Goal: Information Seeking & Learning: Find specific fact

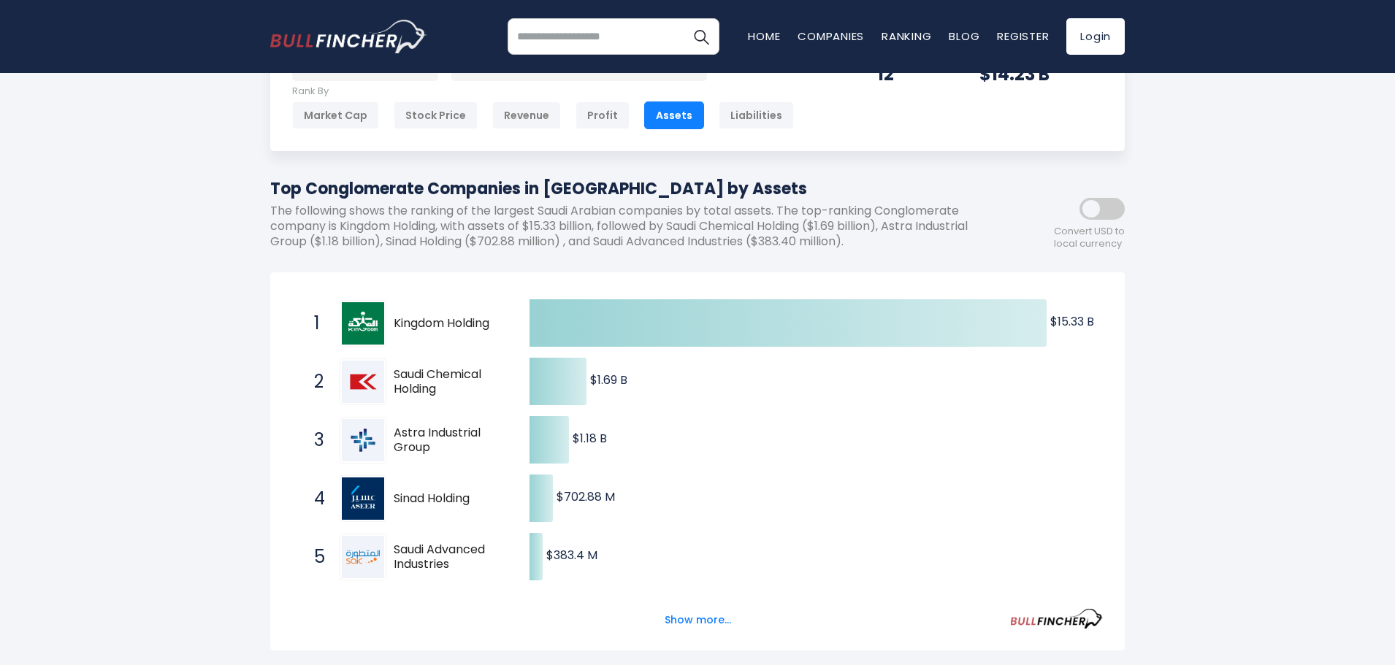
scroll to position [73, 0]
click at [735, 227] on p "The following shows the ranking of the largest Saudi Arabian companies by total…" at bounding box center [631, 226] width 723 height 45
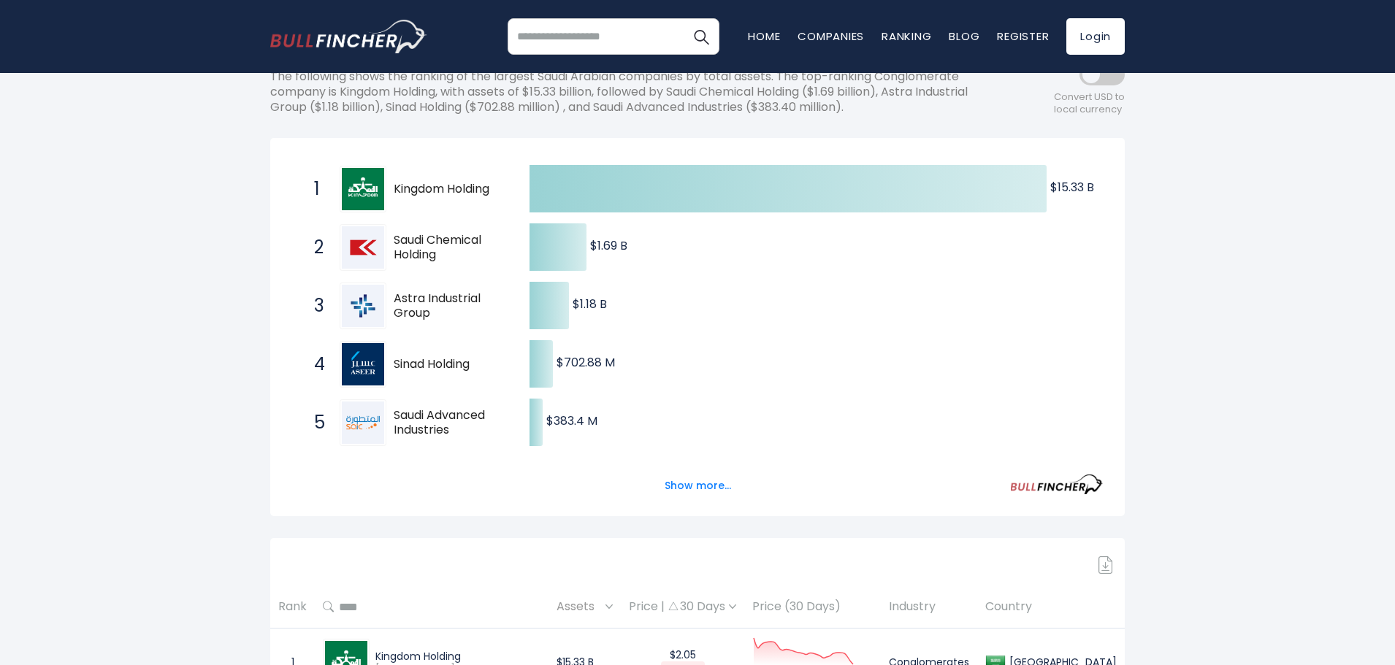
scroll to position [219, 0]
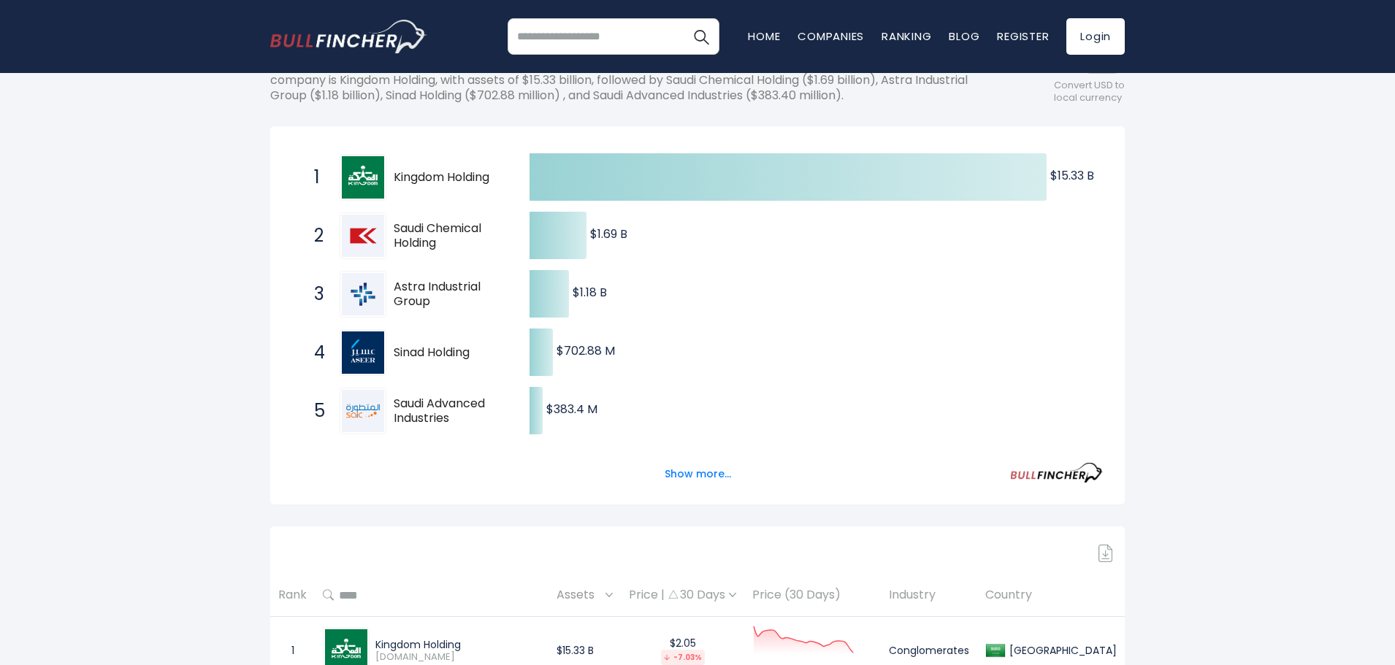
click at [689, 470] on button "Show more..." at bounding box center [698, 474] width 84 height 24
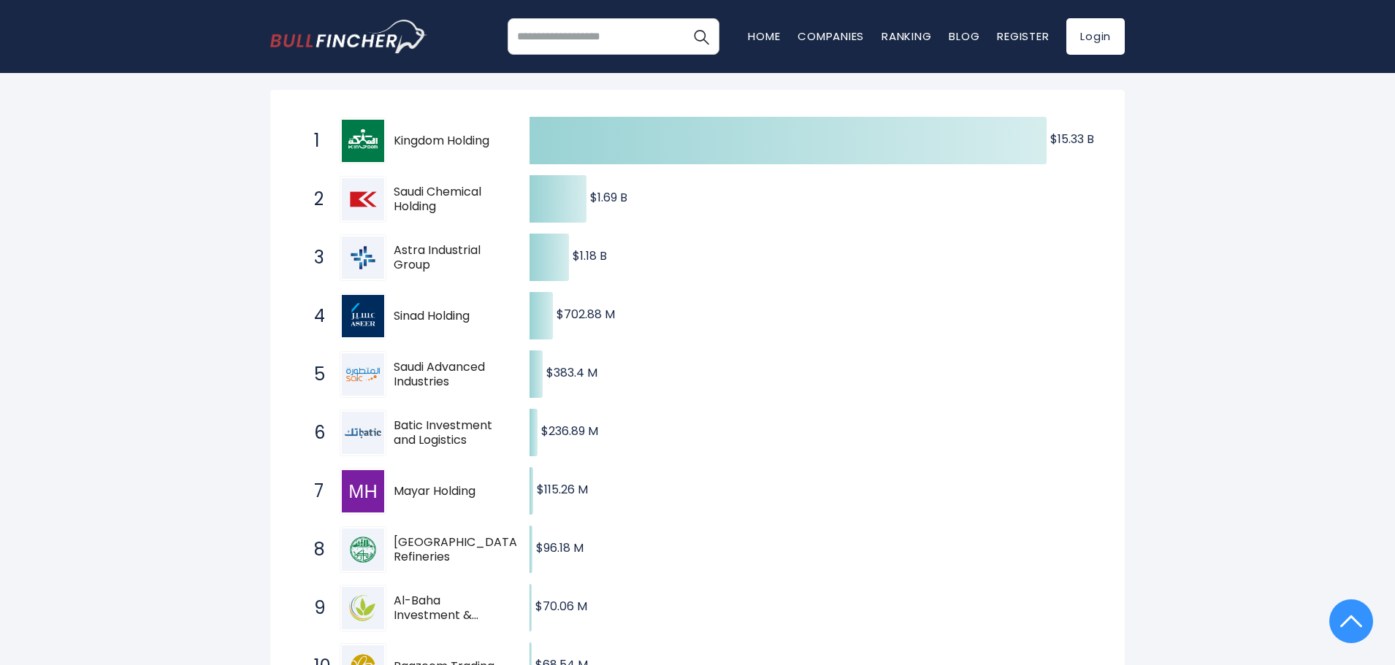
scroll to position [292, 0]
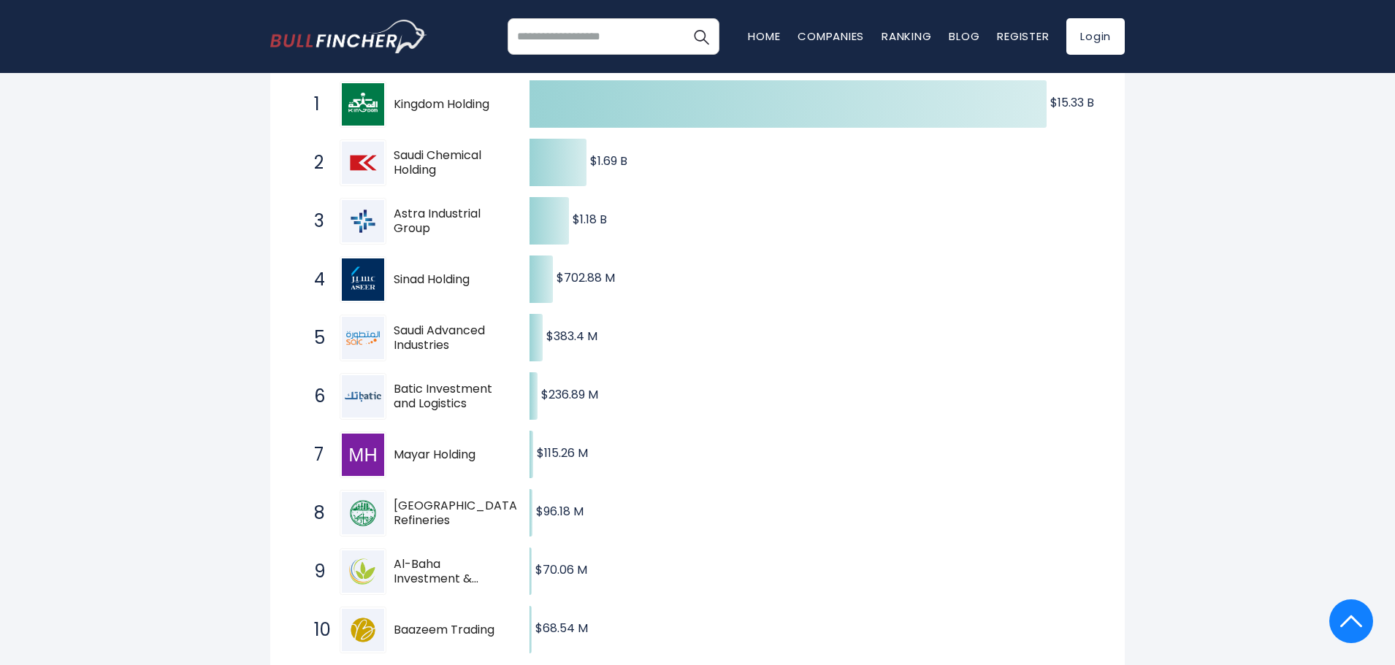
drag, startPoint x: 255, startPoint y: 565, endPoint x: 218, endPoint y: 549, distance: 40.6
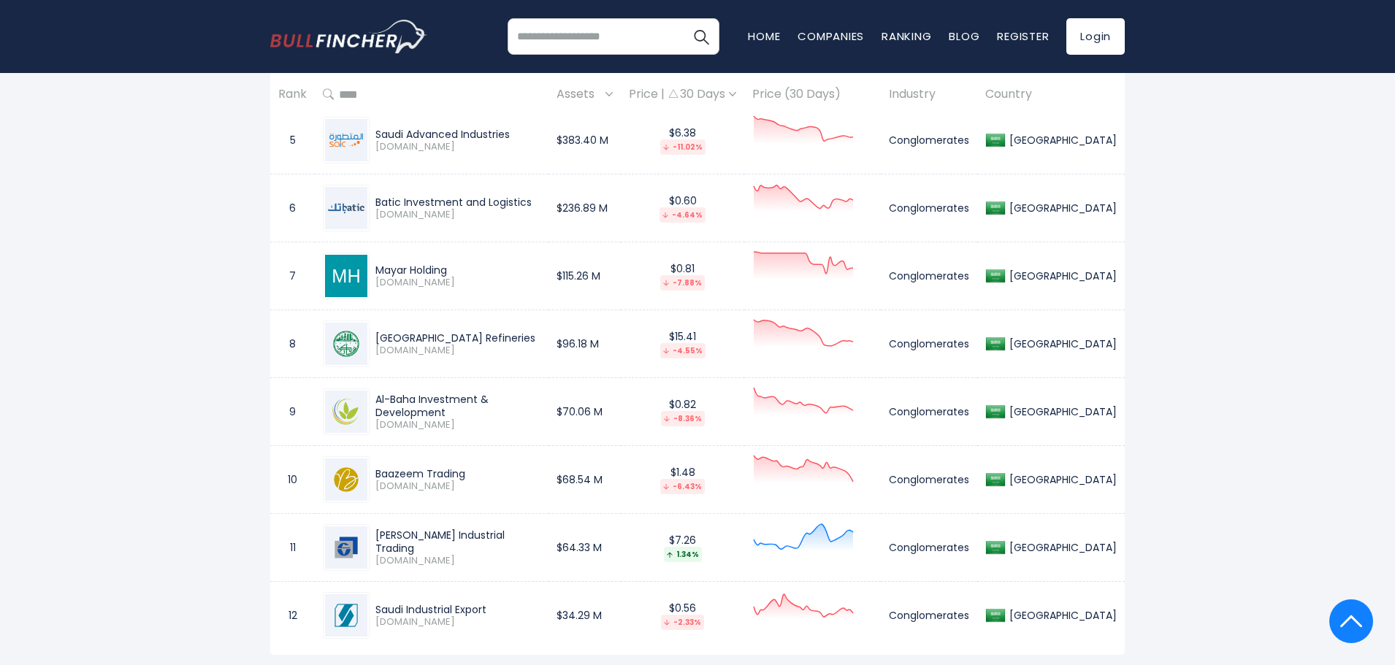
scroll to position [1534, 0]
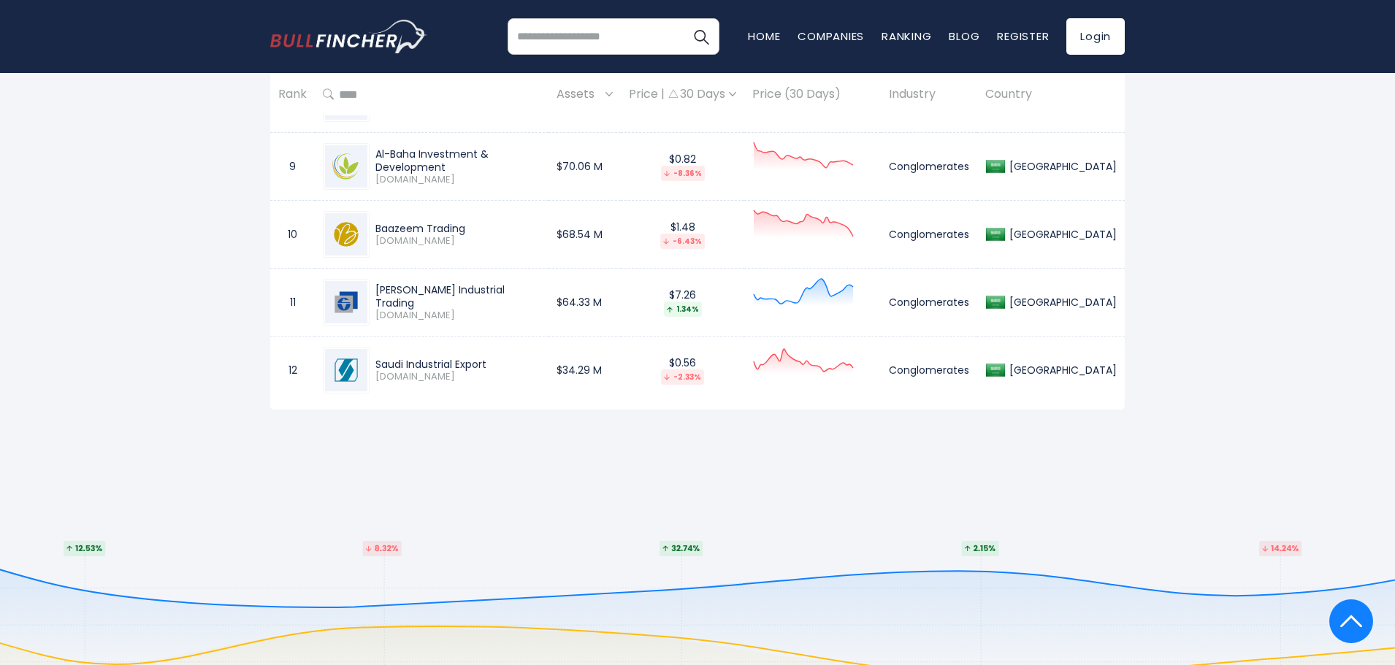
drag, startPoint x: 723, startPoint y: 466, endPoint x: 642, endPoint y: 465, distance: 81.1
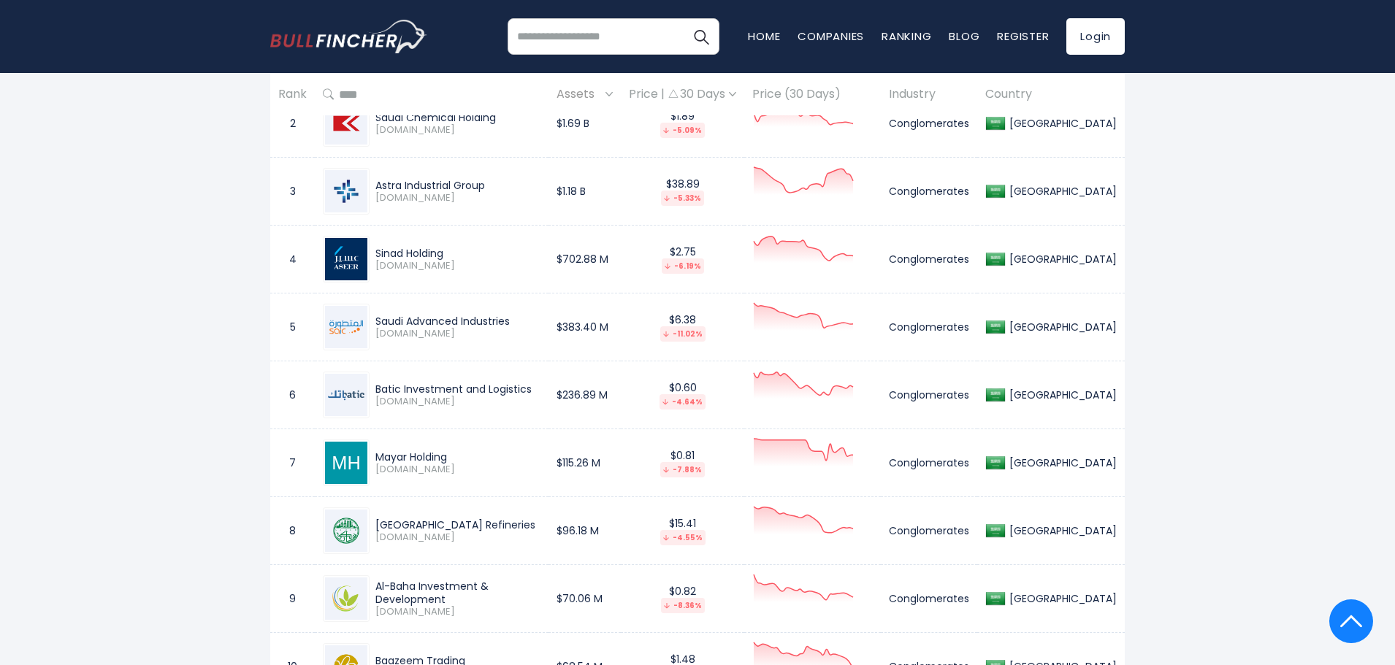
scroll to position [1242, 0]
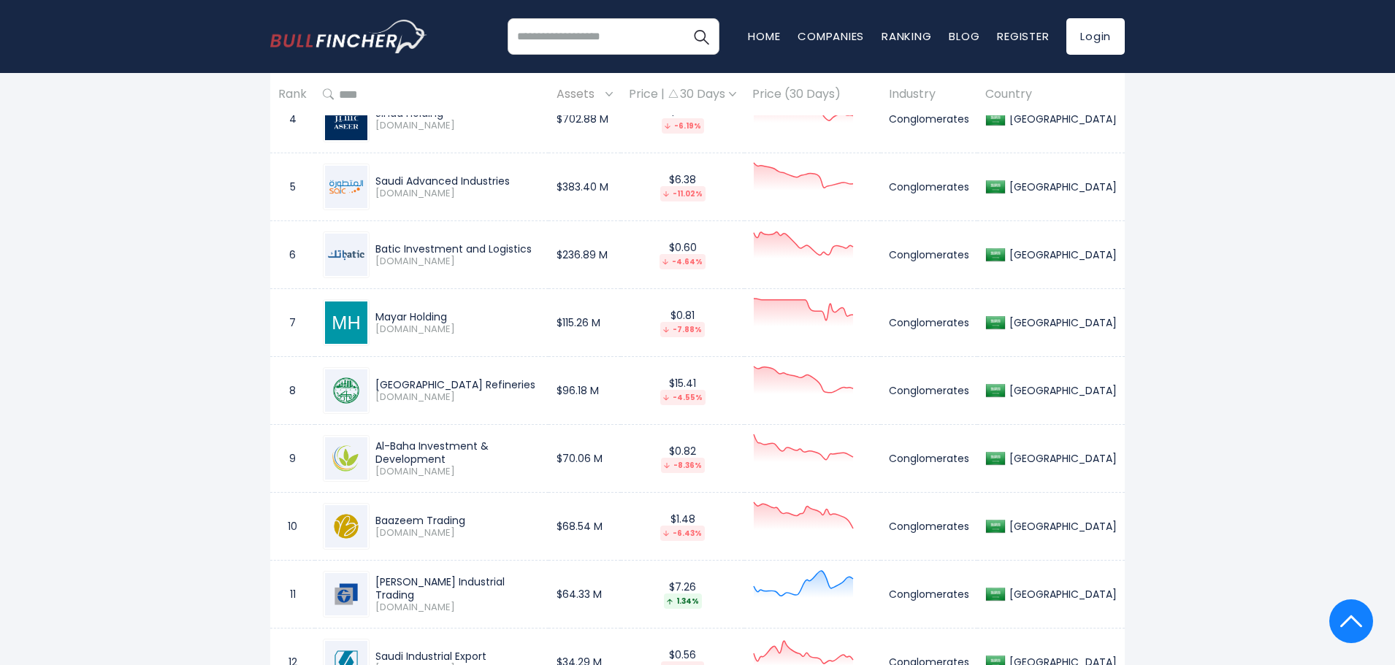
click at [675, 508] on td "$1.48 -6.43%" at bounding box center [682, 527] width 123 height 68
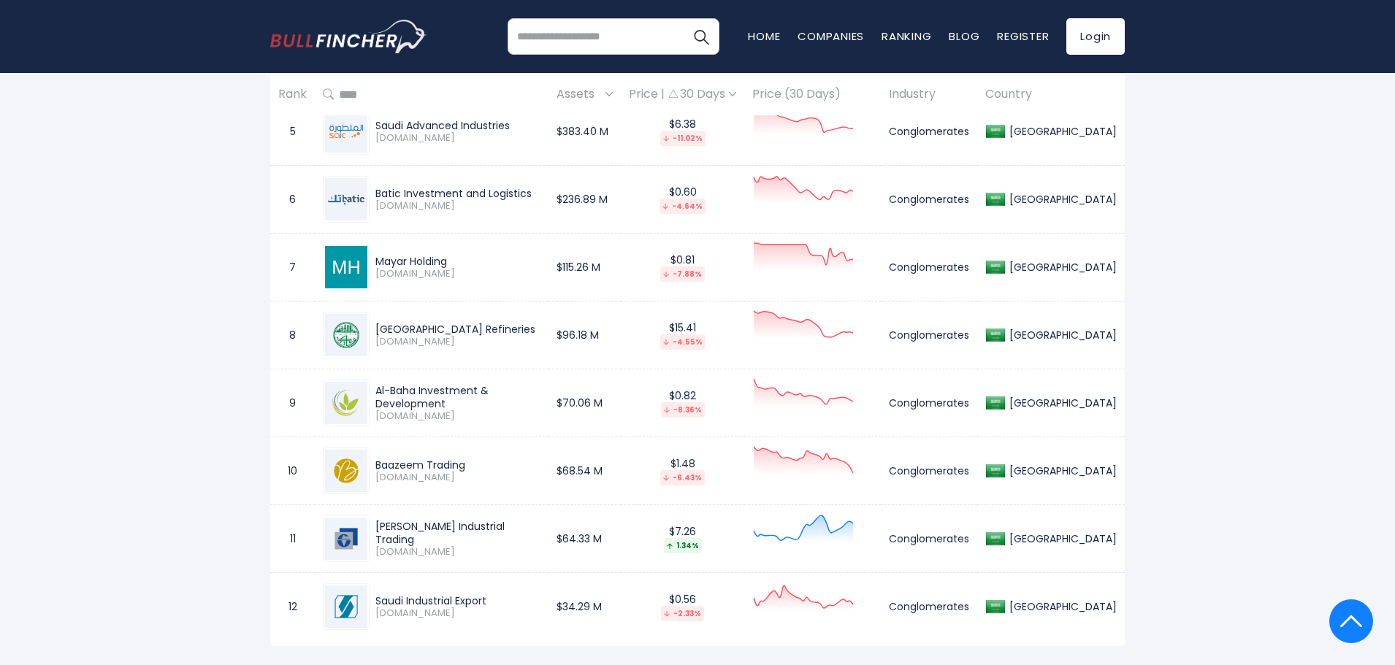
scroll to position [1461, 0]
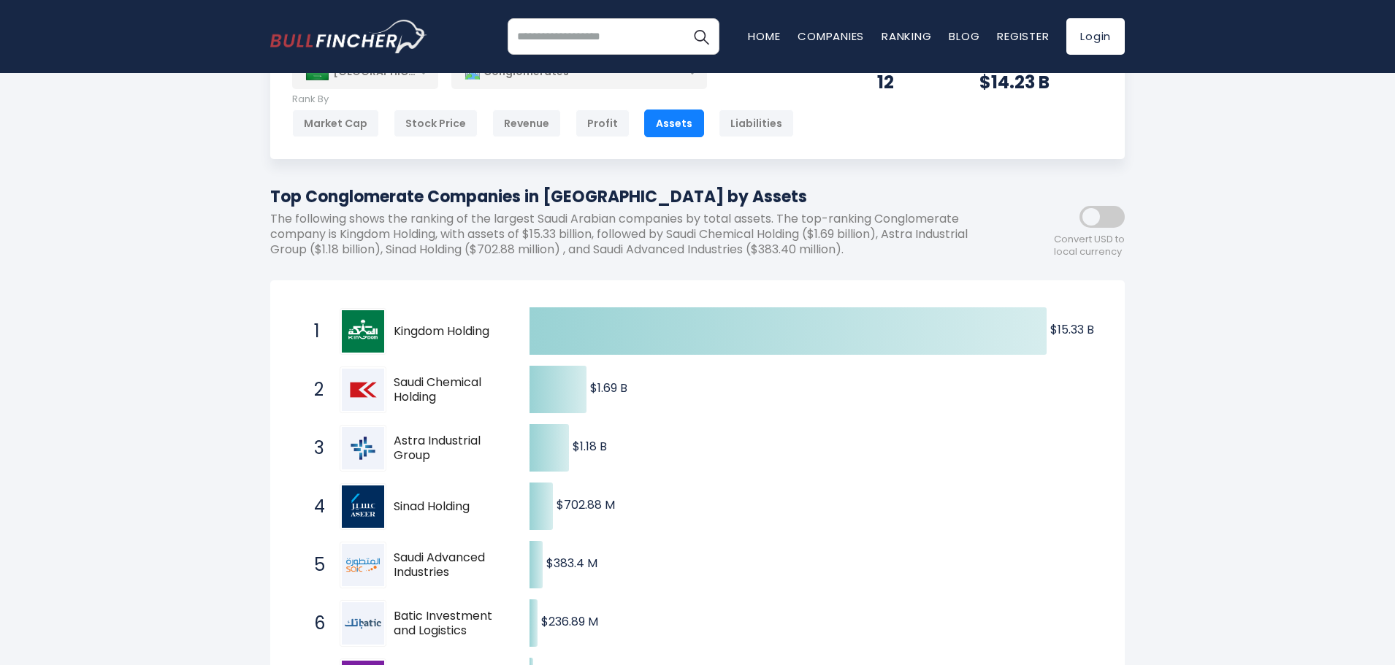
scroll to position [0, 0]
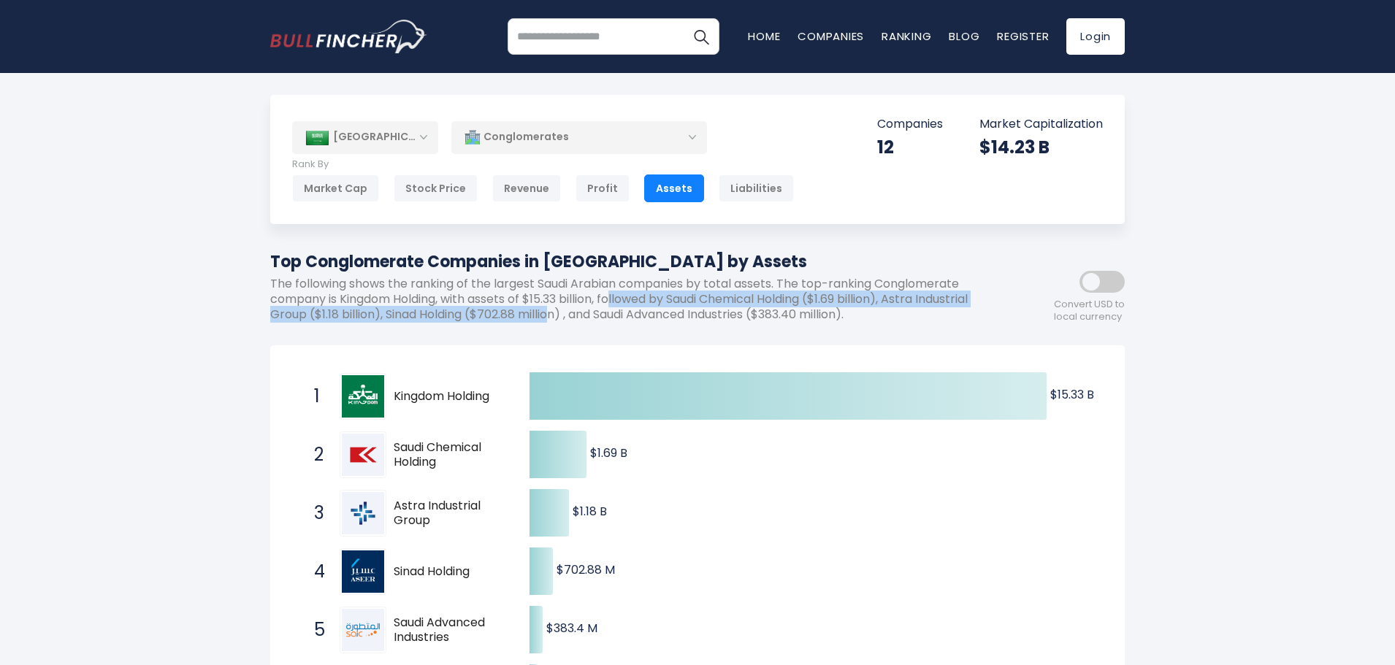
drag, startPoint x: 619, startPoint y: 299, endPoint x: 612, endPoint y: 321, distance: 22.4
click at [612, 321] on p "The following shows the ranking of the largest Saudi Arabian companies by total…" at bounding box center [631, 299] width 723 height 45
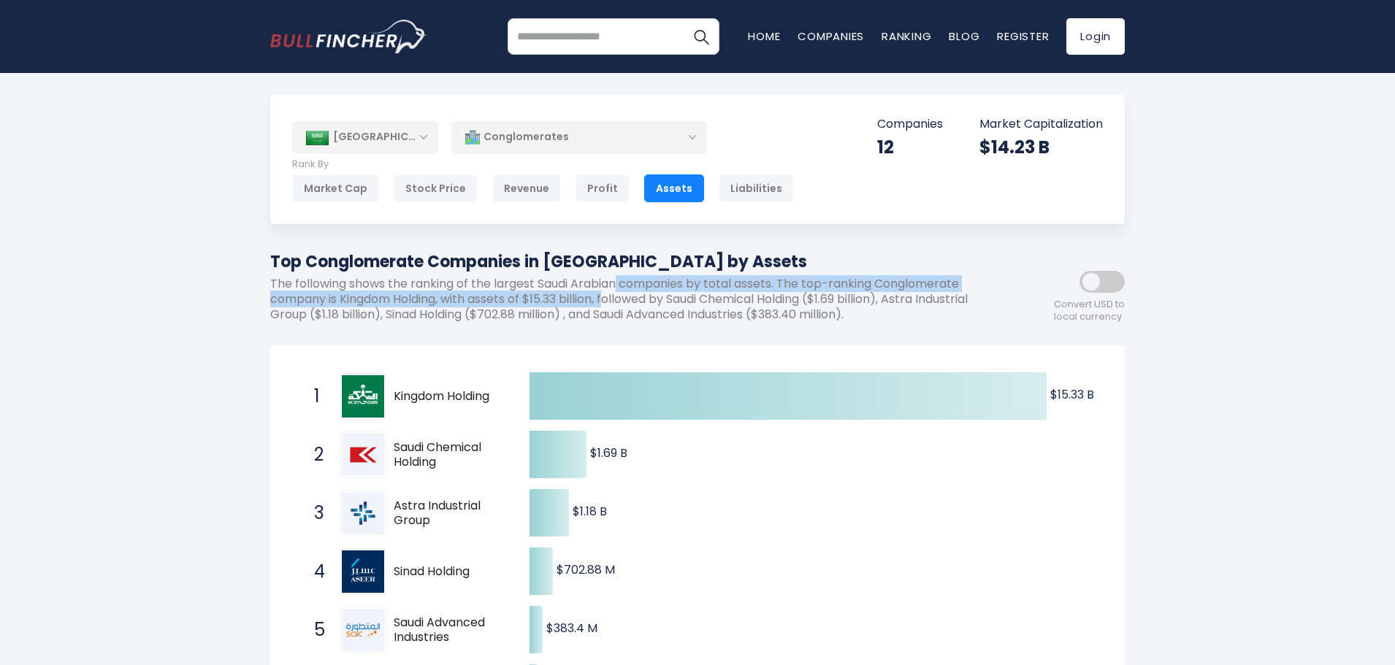
drag, startPoint x: 619, startPoint y: 291, endPoint x: 611, endPoint y: 308, distance: 18.6
click at [611, 308] on p "The following shows the ranking of the largest Saudi Arabian companies by total…" at bounding box center [631, 299] width 723 height 45
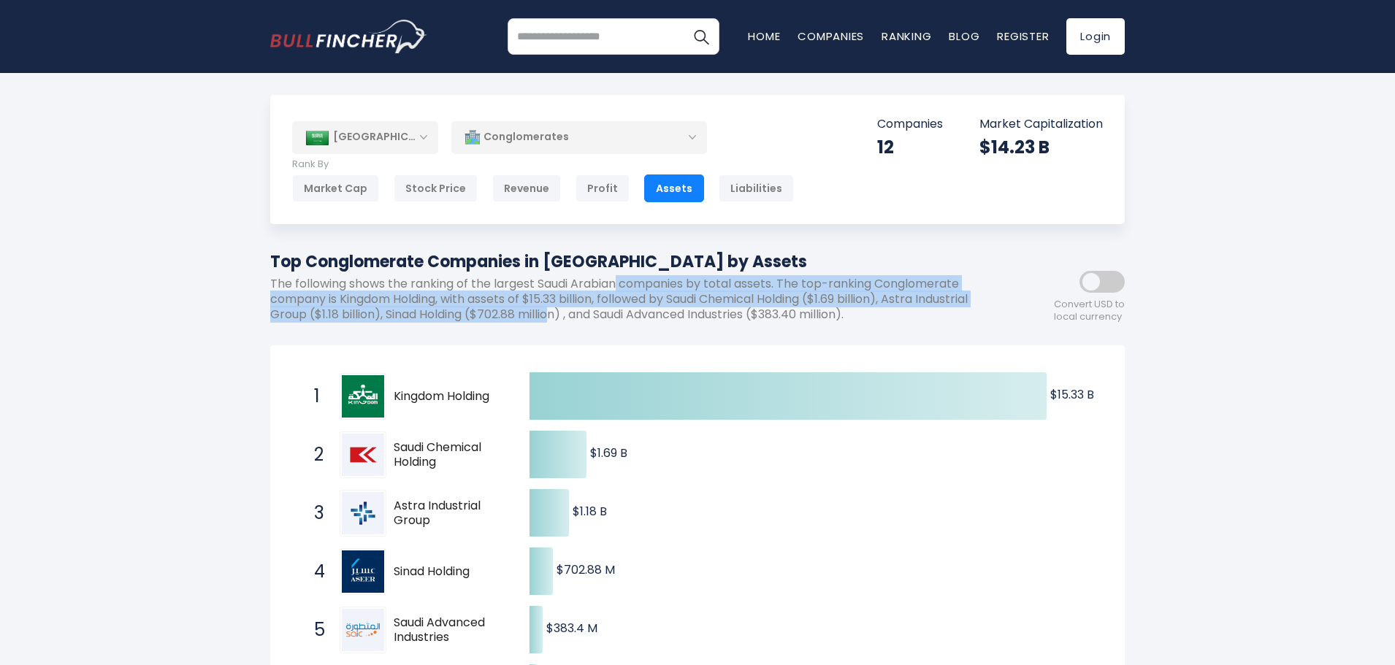
click at [611, 308] on p "The following shows the ranking of the largest Saudi Arabian companies by total…" at bounding box center [631, 299] width 723 height 45
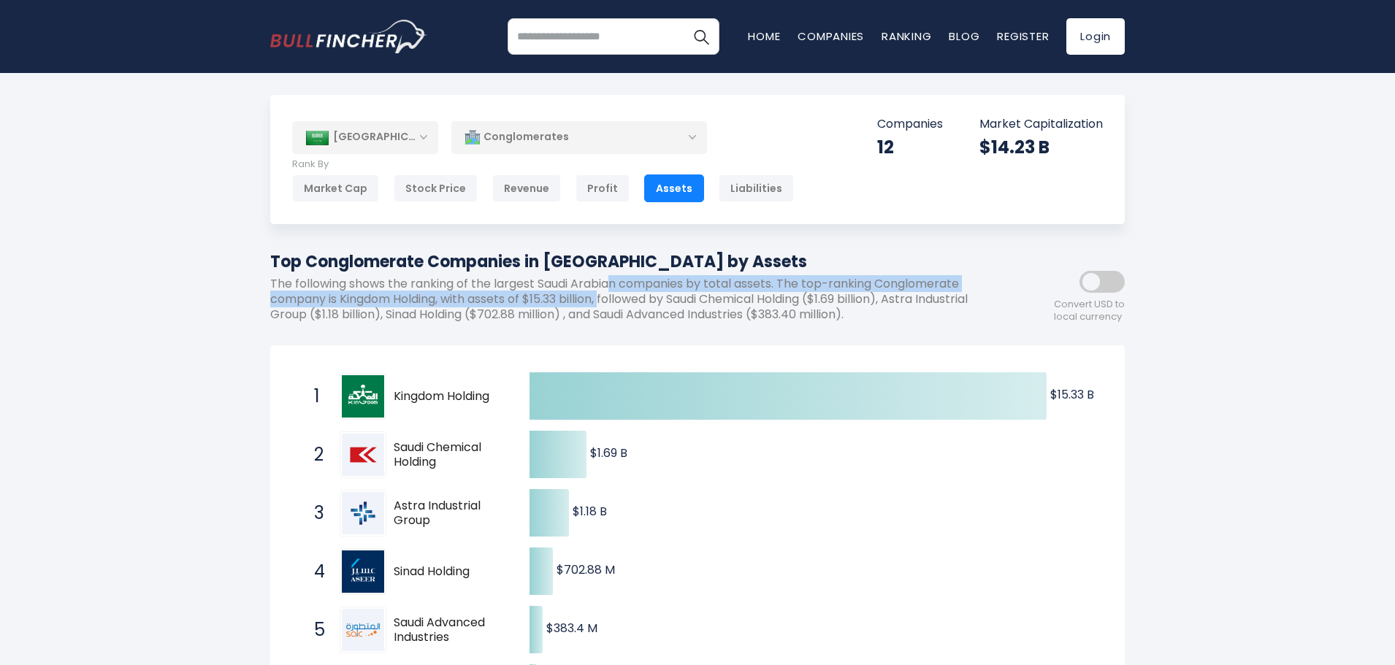
drag, startPoint x: 616, startPoint y: 292, endPoint x: 608, endPoint y: 307, distance: 17.7
click at [608, 307] on p "The following shows the ranking of the largest Saudi Arabian companies by total…" at bounding box center [631, 299] width 723 height 45
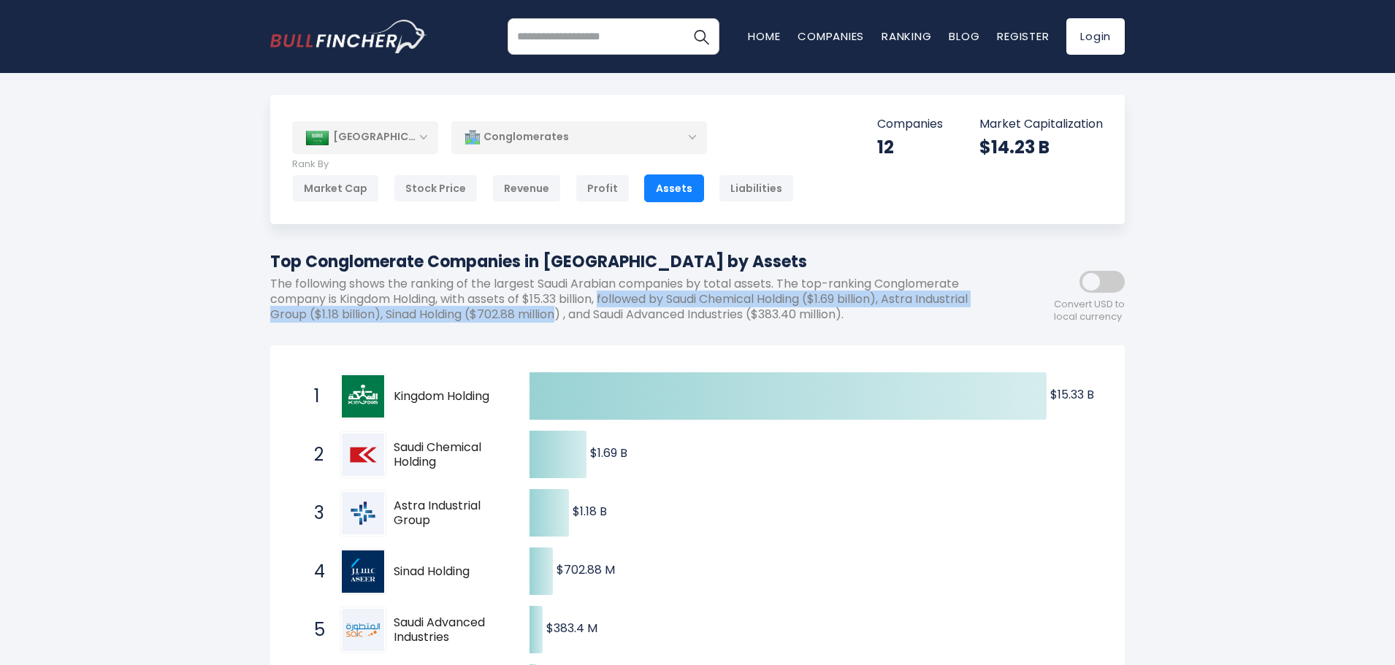
click at [605, 313] on p "The following shows the ranking of the largest Saudi Arabian companies by total…" at bounding box center [631, 299] width 723 height 45
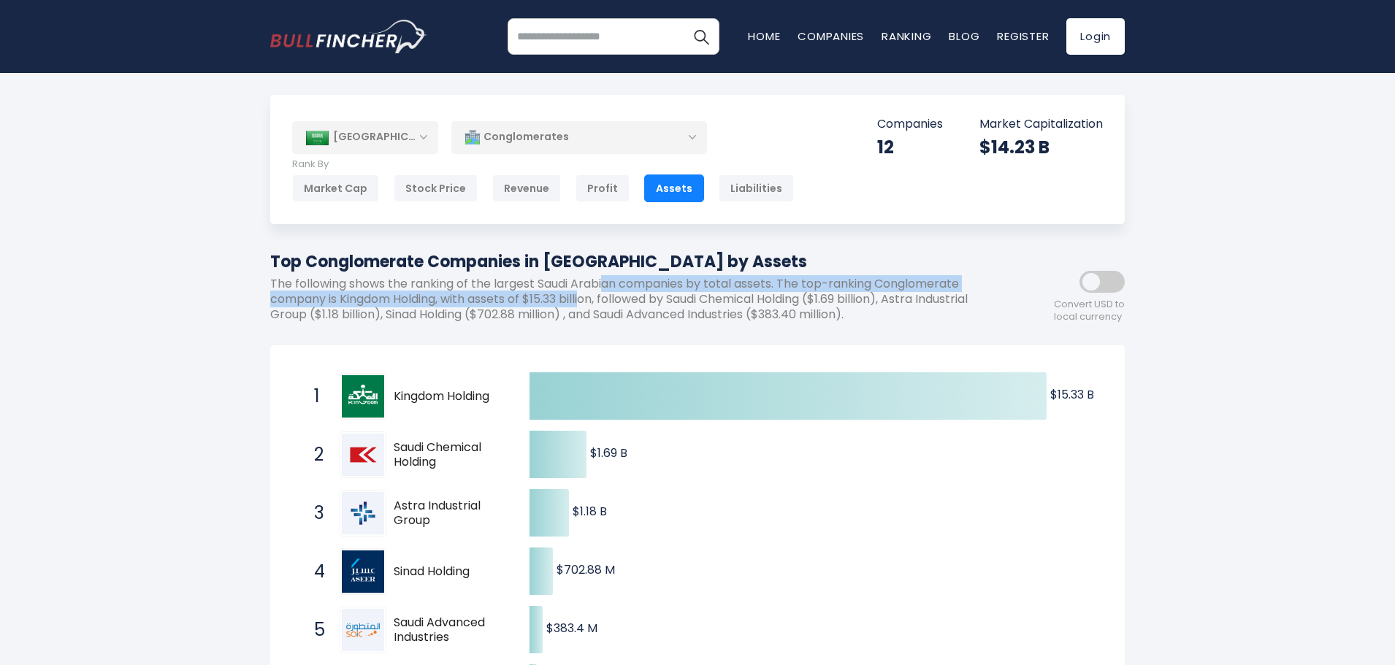
drag, startPoint x: 605, startPoint y: 289, endPoint x: 587, endPoint y: 306, distance: 25.3
click at [587, 306] on p "The following shows the ranking of the largest Saudi Arabian companies by total…" at bounding box center [631, 299] width 723 height 45
click at [586, 306] on p "The following shows the ranking of the largest Saudi Arabian companies by total…" at bounding box center [631, 299] width 723 height 45
click at [577, 307] on p "The following shows the ranking of the largest Saudi Arabian companies by total…" at bounding box center [631, 299] width 723 height 45
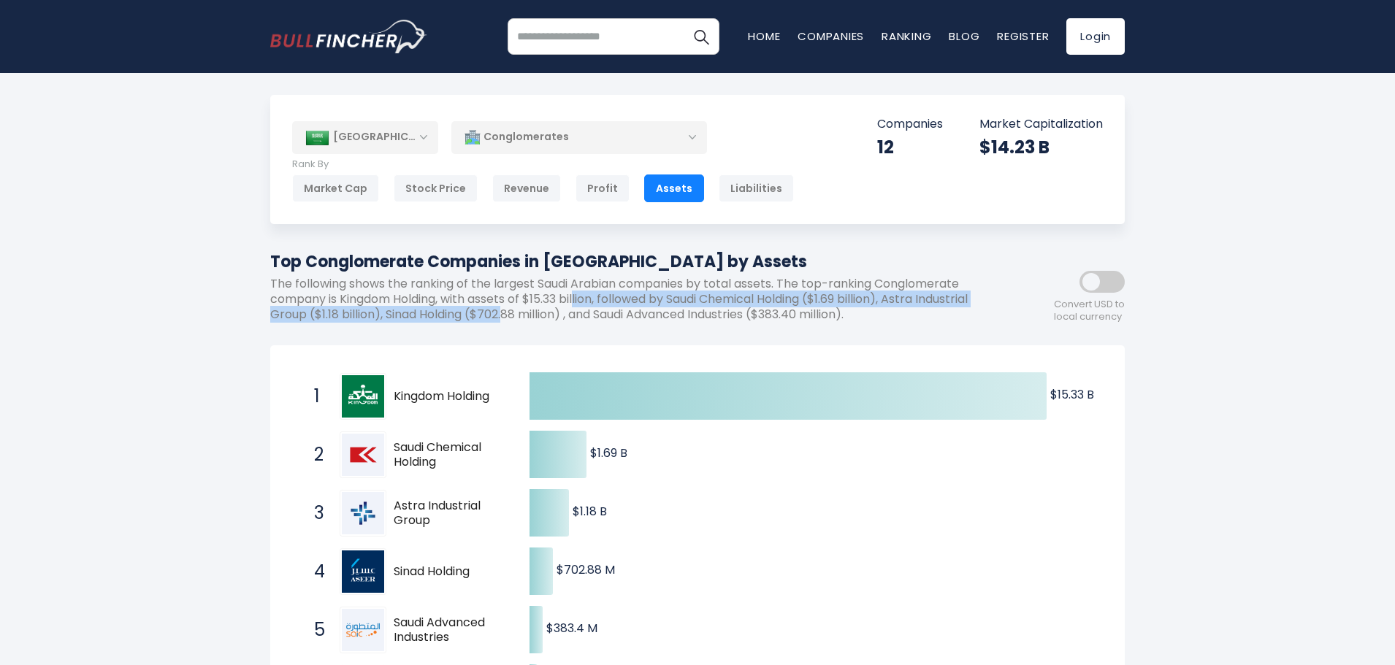
drag, startPoint x: 583, startPoint y: 297, endPoint x: 564, endPoint y: 315, distance: 26.3
click at [564, 315] on p "The following shows the ranking of the largest Saudi Arabian companies by total…" at bounding box center [631, 299] width 723 height 45
